Goal: Transaction & Acquisition: Purchase product/service

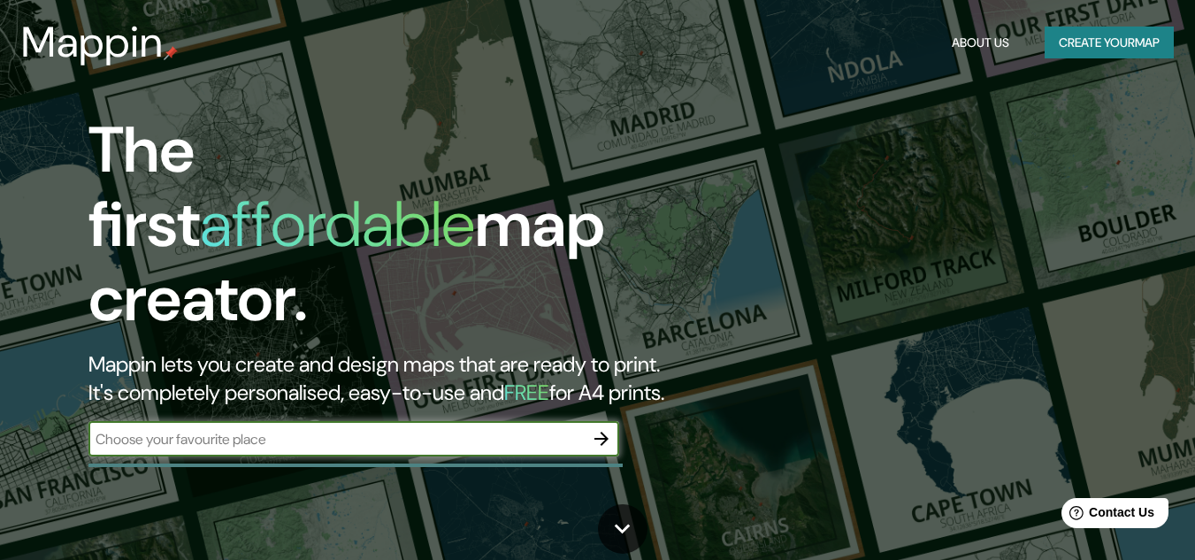
click at [1093, 50] on button "Create your map" at bounding box center [1109, 43] width 129 height 33
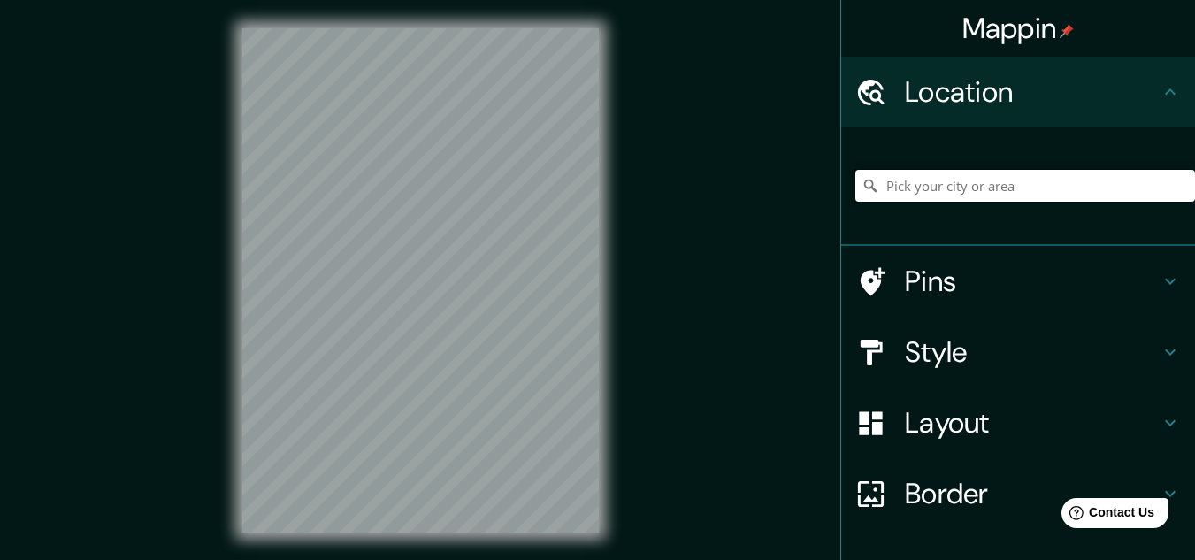
click at [978, 188] on input "Pick your city or area" at bounding box center [1025, 186] width 340 height 32
type input "a"
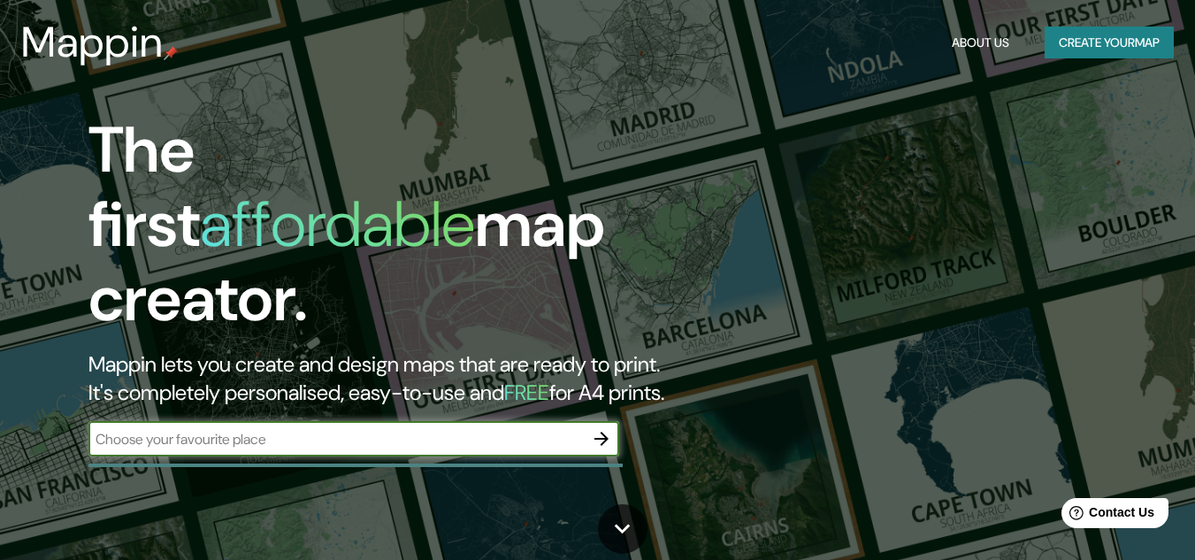
click at [149, 429] on input "text" at bounding box center [335, 439] width 495 height 20
click at [595, 428] on icon "button" at bounding box center [601, 438] width 21 height 21
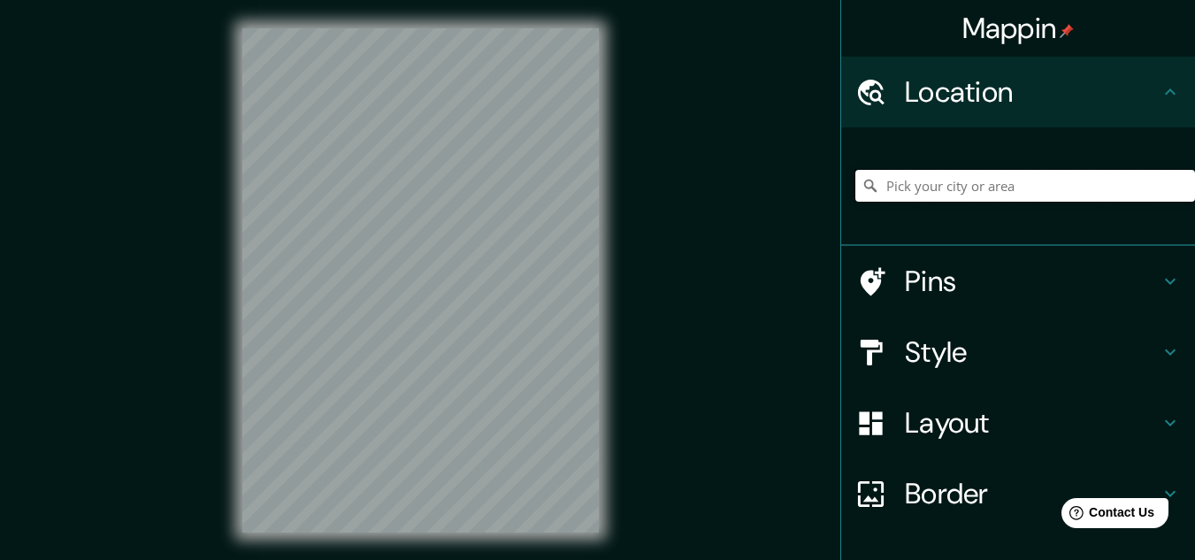
click at [980, 190] on input "Pick your city or area" at bounding box center [1025, 186] width 340 height 32
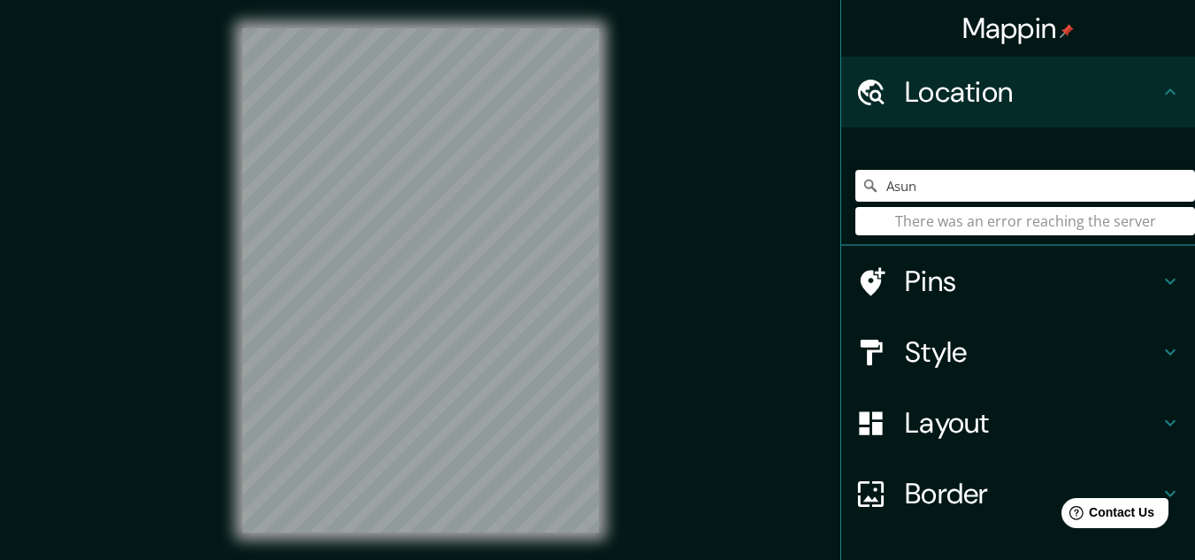
click at [915, 88] on h4 "Location" at bounding box center [1032, 91] width 255 height 35
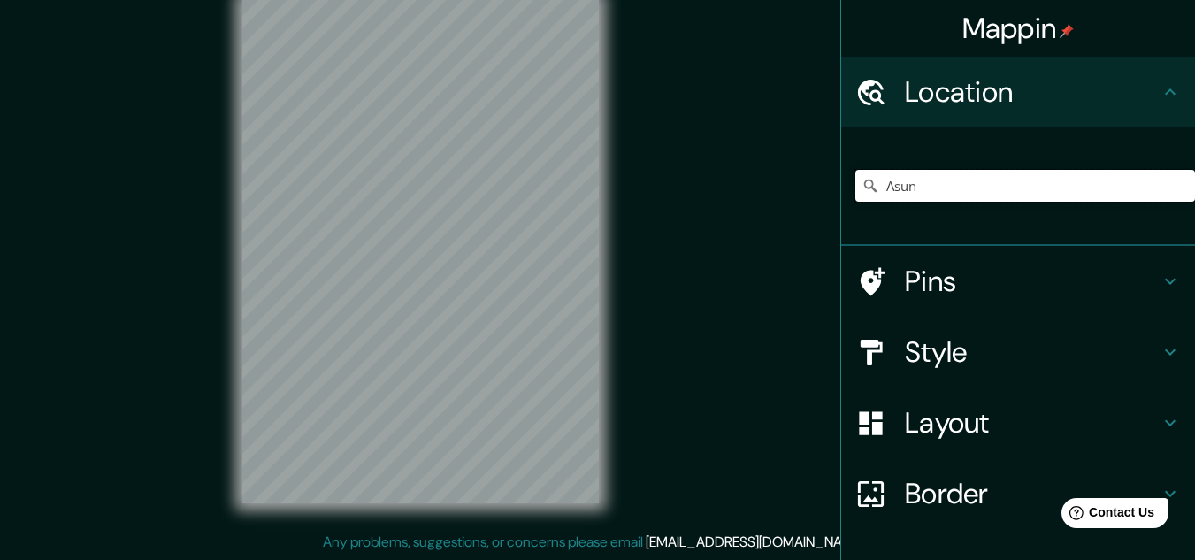
click at [943, 181] on input "Asun" at bounding box center [1025, 186] width 340 height 32
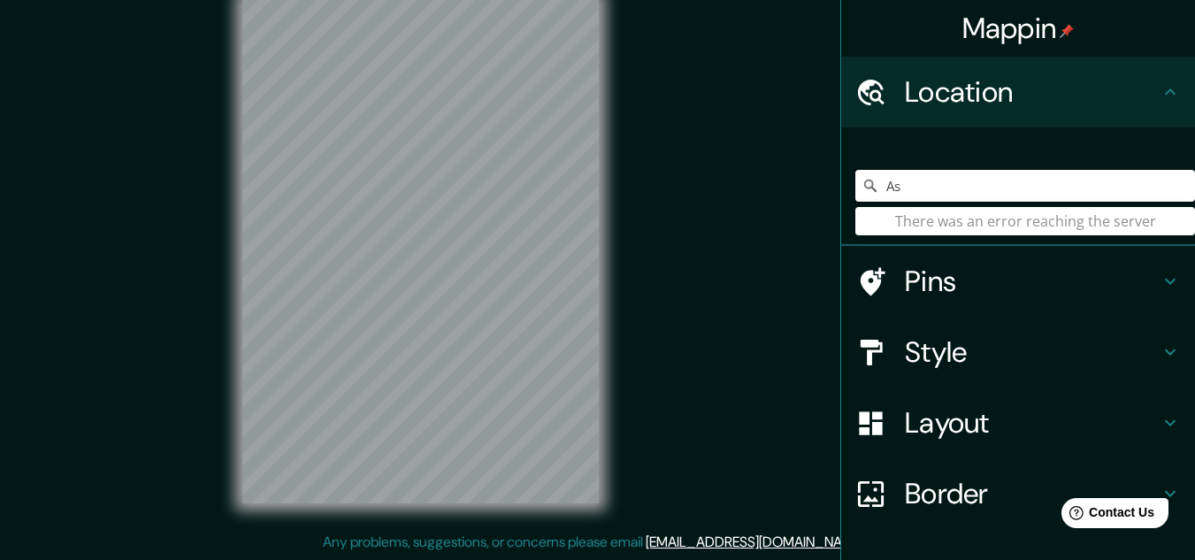
type input "A"
type input "paraguay"
click at [1035, 105] on h4 "Location" at bounding box center [1032, 91] width 255 height 35
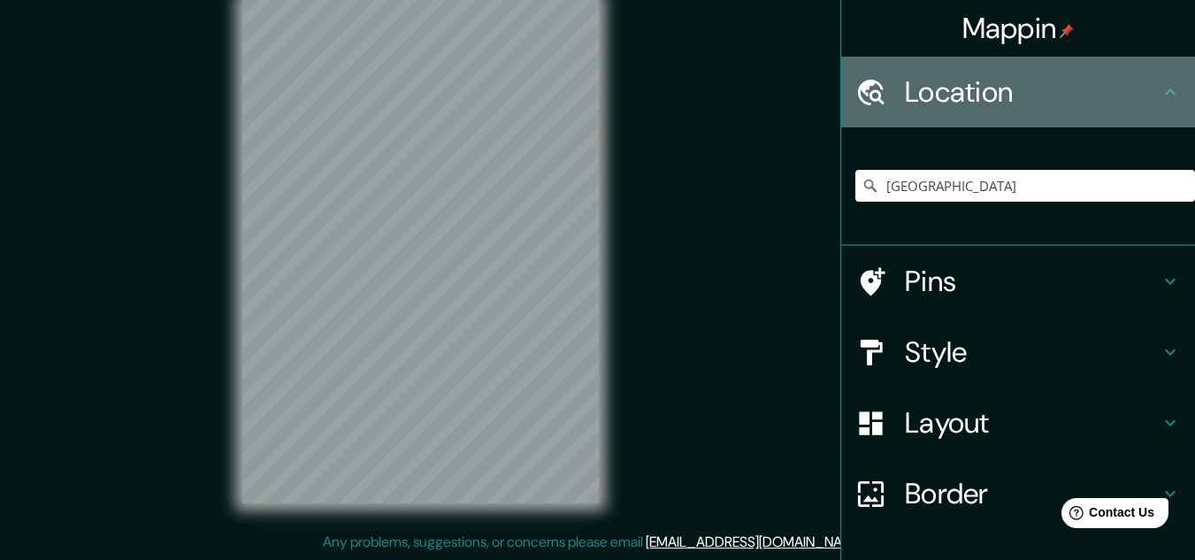
click at [1035, 104] on h4 "Location" at bounding box center [1032, 91] width 255 height 35
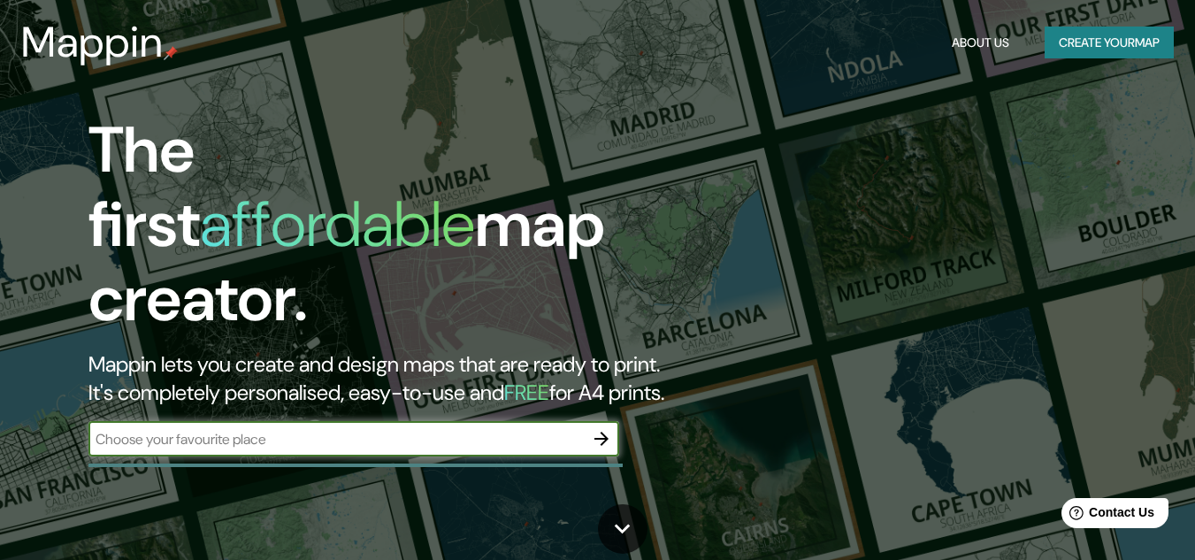
click at [305, 429] on input "text" at bounding box center [335, 439] width 495 height 20
type input "s"
type input "a"
type input "[PERSON_NAME]"
click at [390, 429] on input "text" at bounding box center [335, 439] width 495 height 20
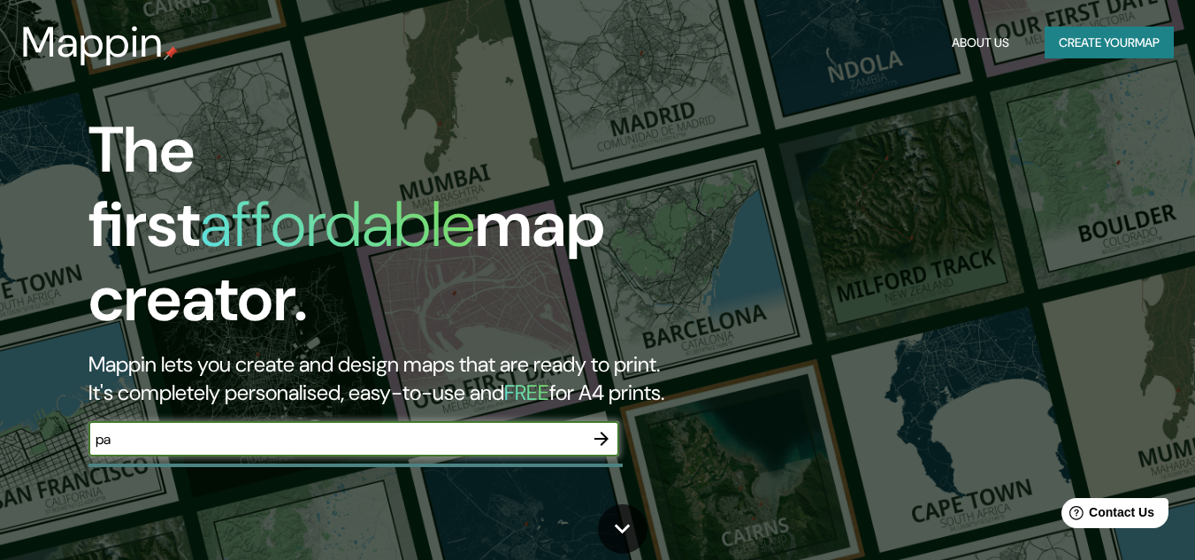
type input "p"
type input "Paraguay"
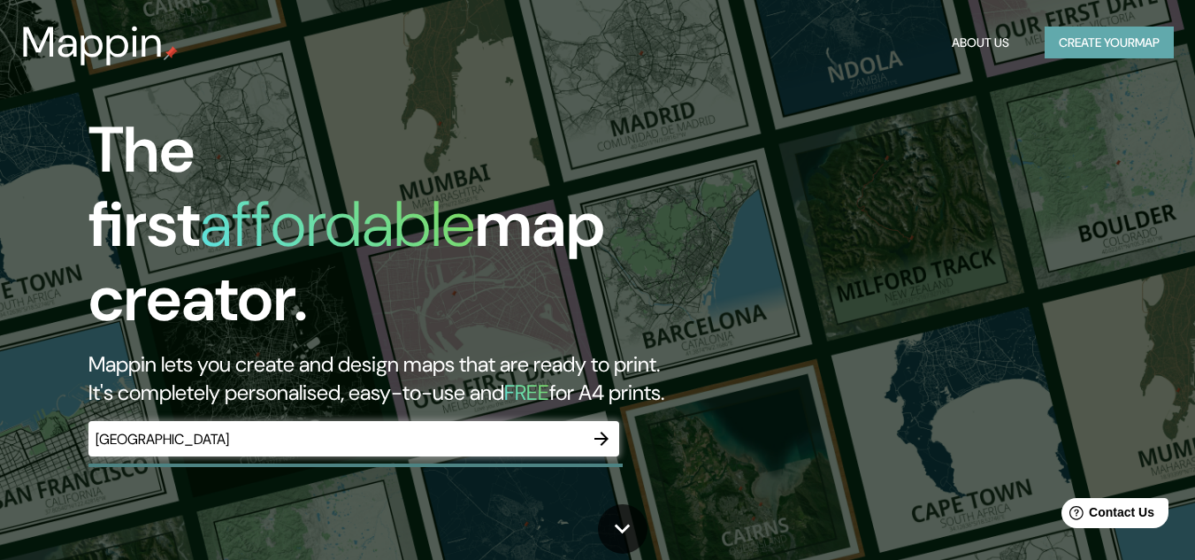
click at [1135, 38] on button "Create your map" at bounding box center [1109, 43] width 129 height 33
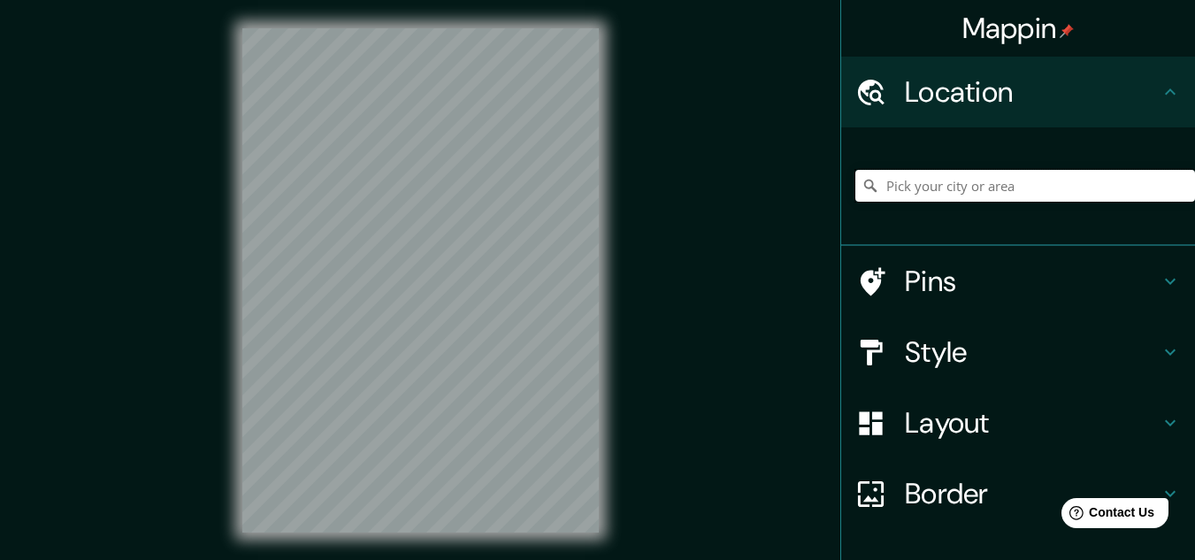
click at [1016, 193] on input "Pick your city or area" at bounding box center [1025, 186] width 340 height 32
click at [1160, 281] on icon at bounding box center [1170, 281] width 21 height 21
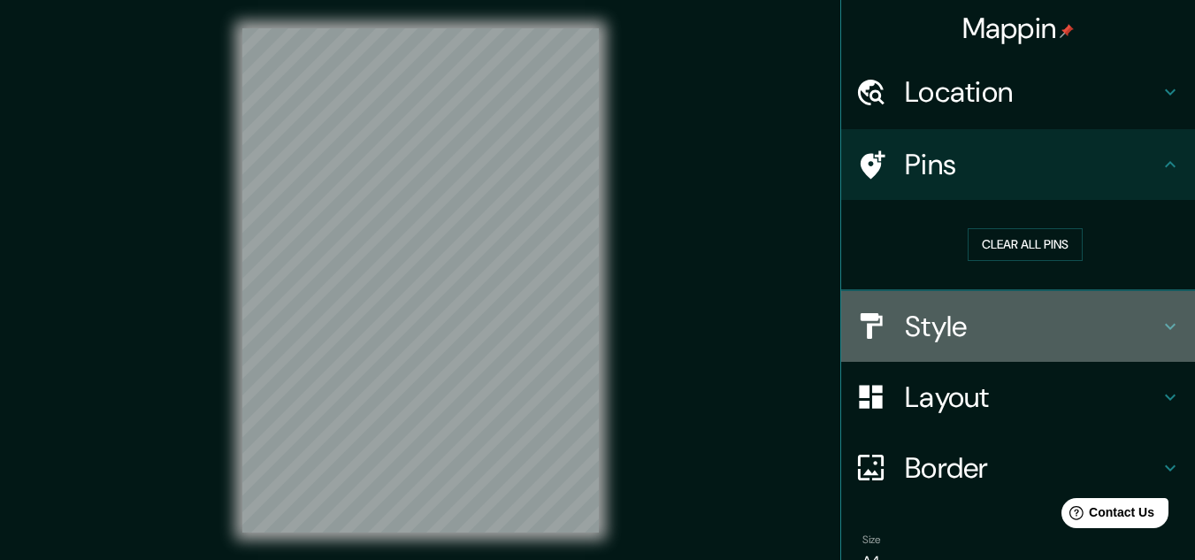
click at [1160, 324] on icon at bounding box center [1170, 326] width 21 height 21
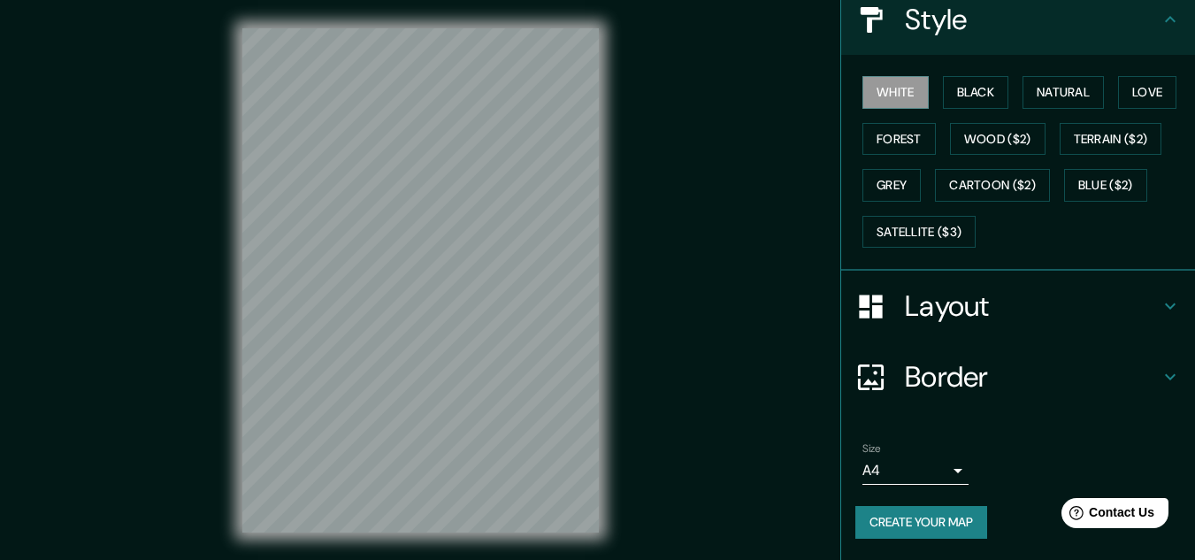
scroll to position [29, 0]
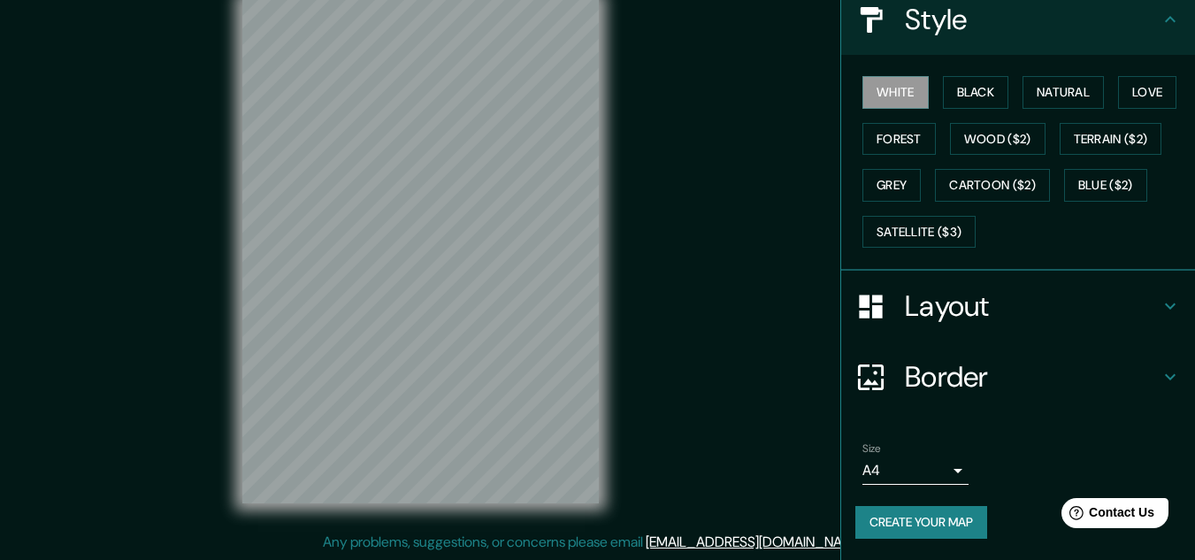
click at [940, 469] on body "Mappin Location Pins Style White Black Natural Love Forest Wood ($2) Terrain ($…" at bounding box center [597, 251] width 1195 height 560
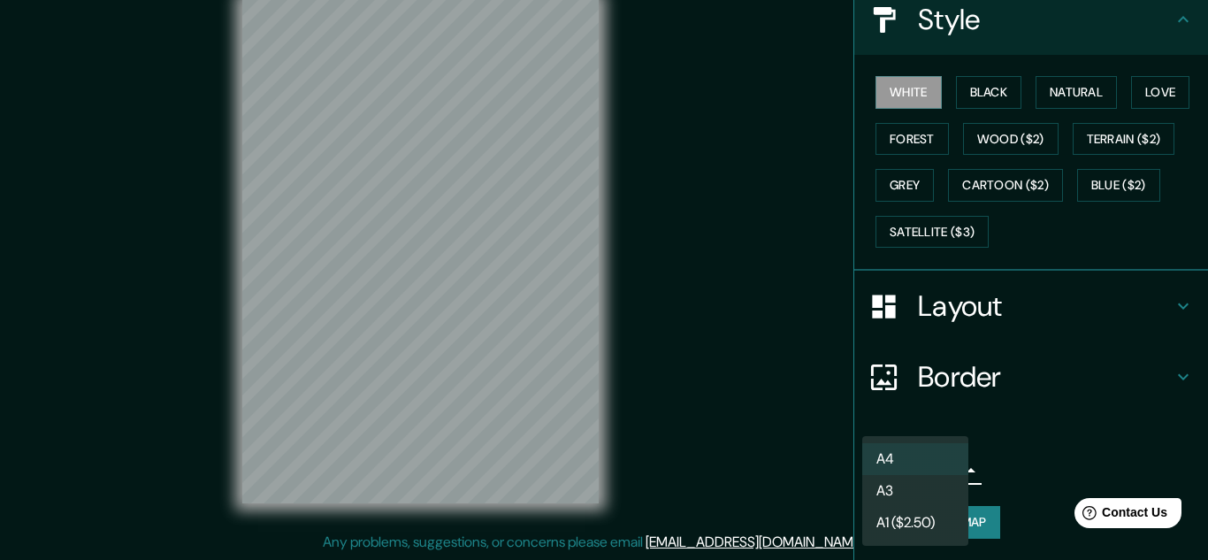
click at [940, 469] on li "A4" at bounding box center [915, 459] width 106 height 32
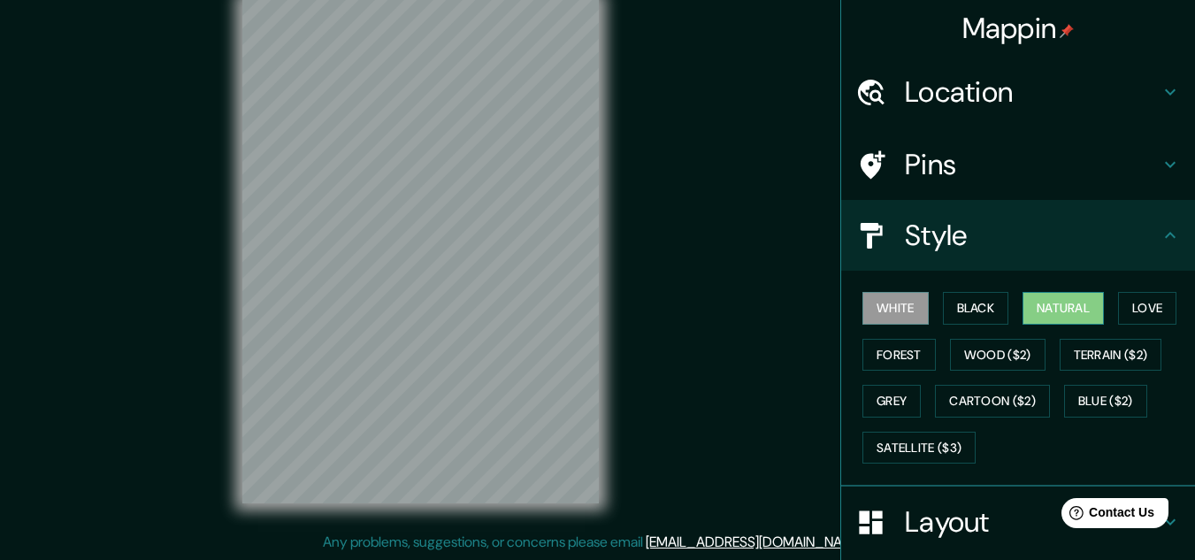
scroll to position [0, 0]
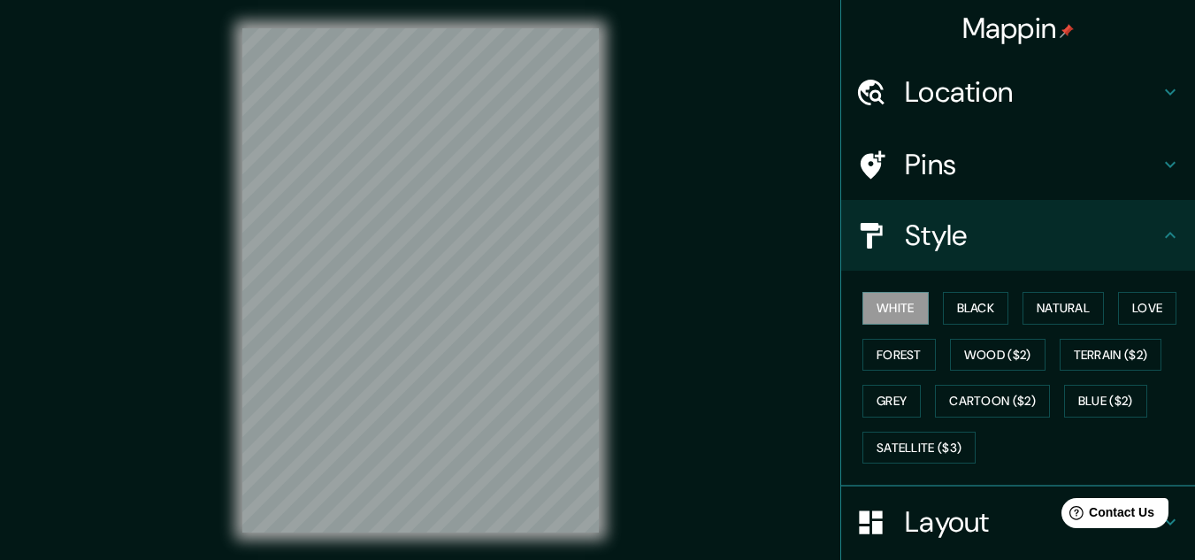
click at [999, 101] on h4 "Location" at bounding box center [1032, 91] width 255 height 35
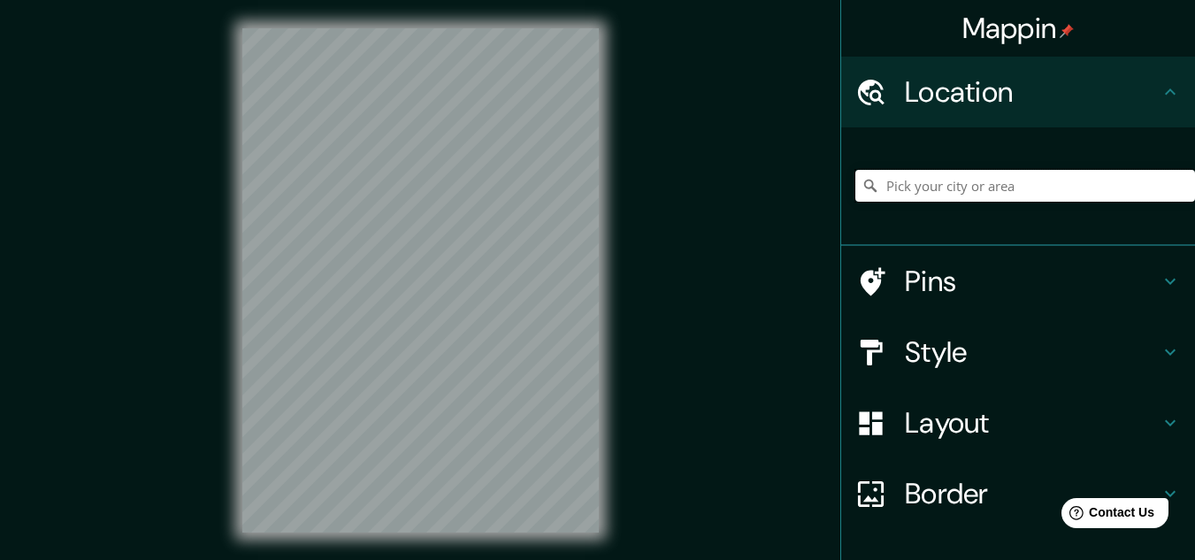
click at [986, 188] on input "Pick your city or area" at bounding box center [1025, 186] width 340 height 32
type input "A"
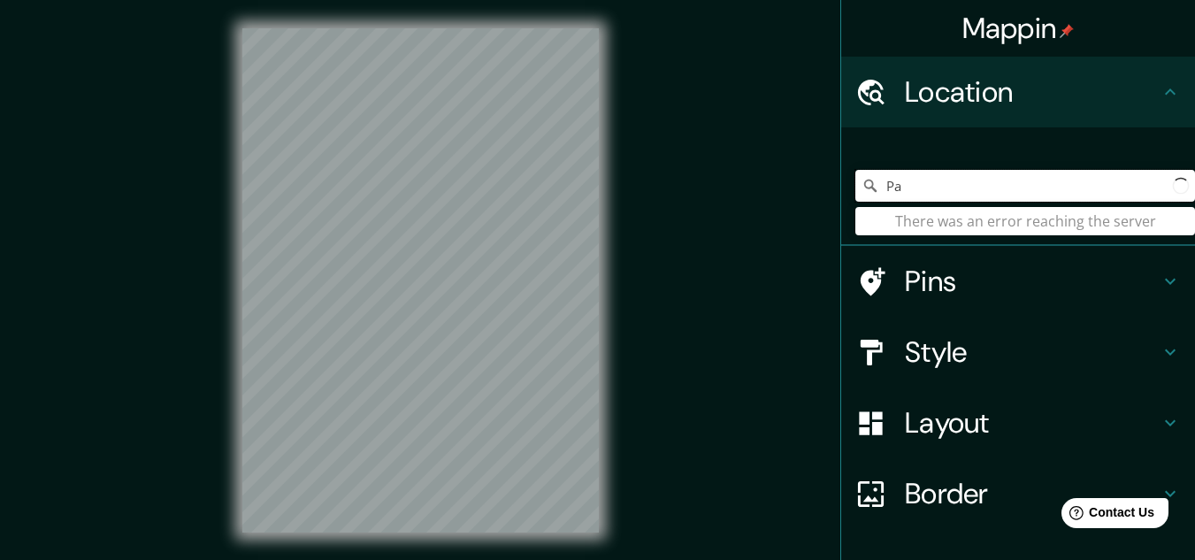
type input "P"
type input "M"
